Goal: Task Accomplishment & Management: Manage account settings

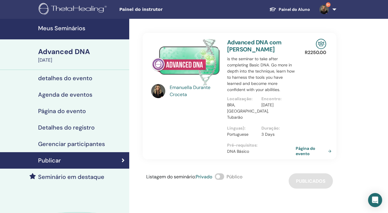
click at [58, 36] on link "Meus Seminários" at bounding box center [64, 29] width 129 height 21
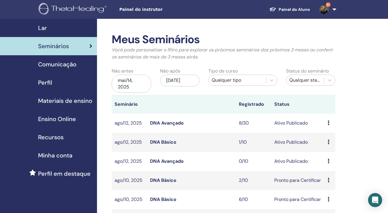
click at [329, 140] on icon at bounding box center [329, 141] width 2 height 5
click at [328, 162] on link "Participantes" at bounding box center [334, 162] width 29 height 6
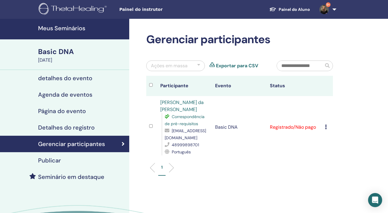
click at [325, 126] on icon at bounding box center [326, 126] width 2 height 5
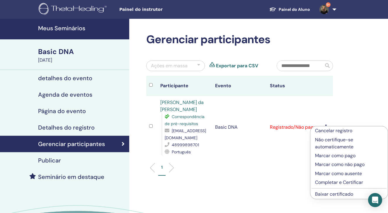
click at [325, 182] on p "Completar e Certificar" at bounding box center [349, 182] width 68 height 7
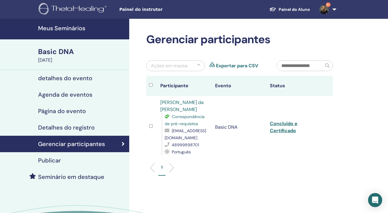
click at [285, 125] on link "Concluído e Certificado" at bounding box center [284, 126] width 28 height 13
